Goal: Navigation & Orientation: Go to known website

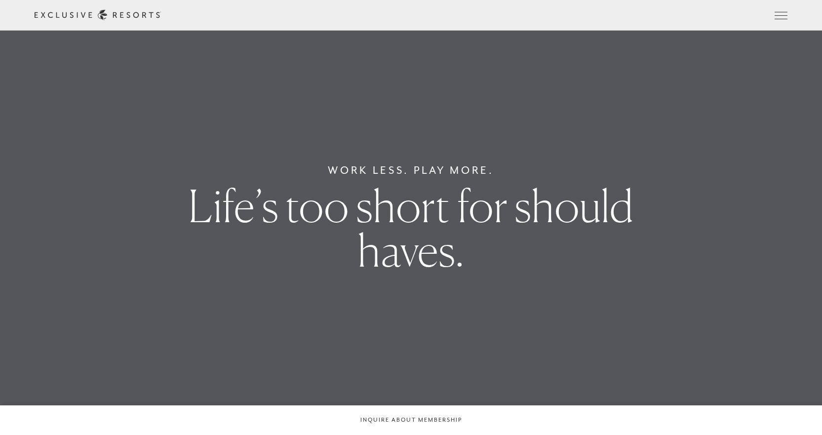
click at [0, 0] on link "Member Login" at bounding box center [0, 0] width 0 height 0
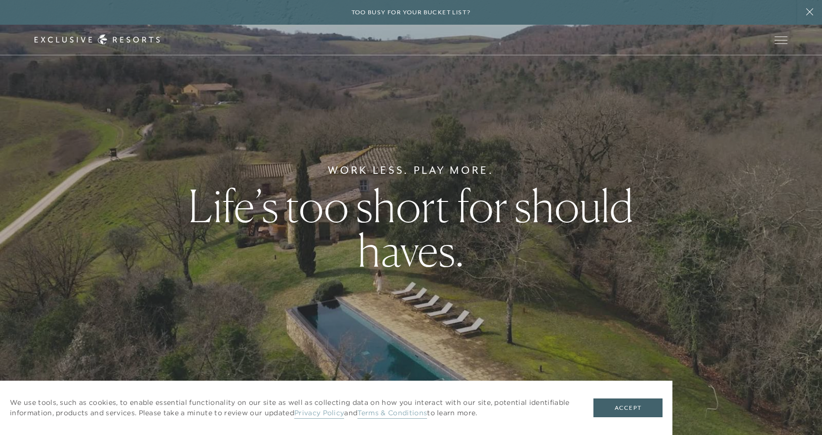
click at [789, 383] on div "Work Less. Play More. Life’s too short for should haves." at bounding box center [411, 217] width 822 height 435
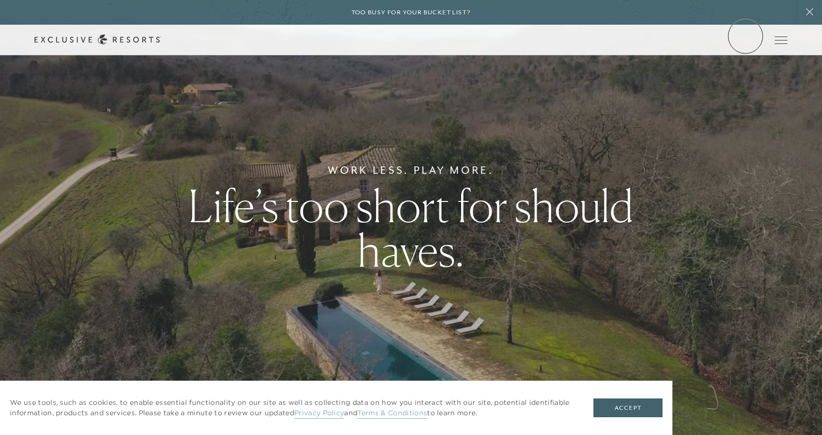
click at [0, 0] on link "Member Login" at bounding box center [0, 0] width 0 height 0
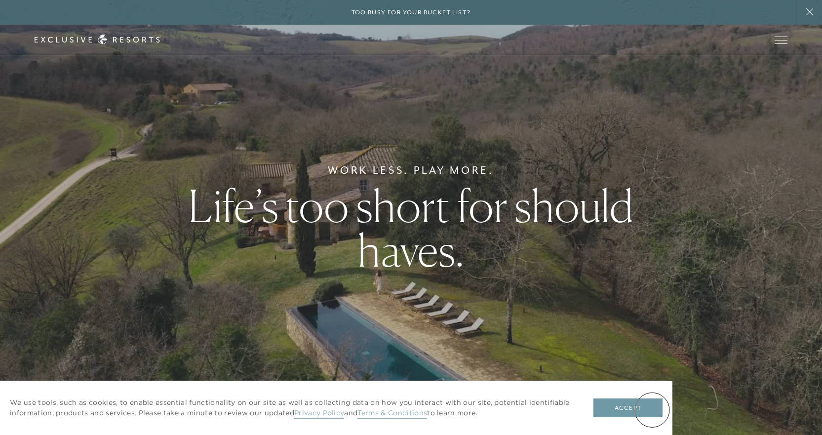
click at [652, 410] on button "Accept" at bounding box center [628, 408] width 69 height 19
